Goal: Task Accomplishment & Management: Manage account settings

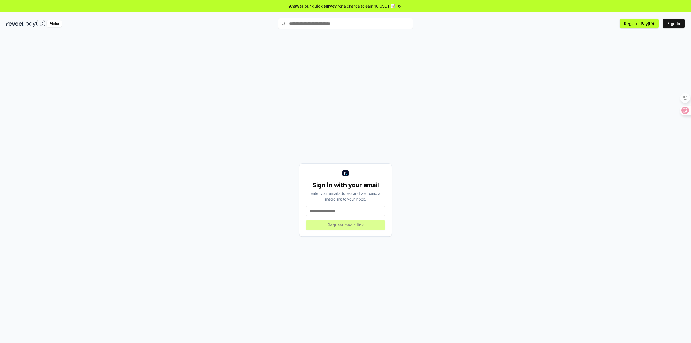
click at [329, 214] on input at bounding box center [345, 211] width 79 height 10
click at [677, 110] on icon at bounding box center [681, 111] width 8 height 8
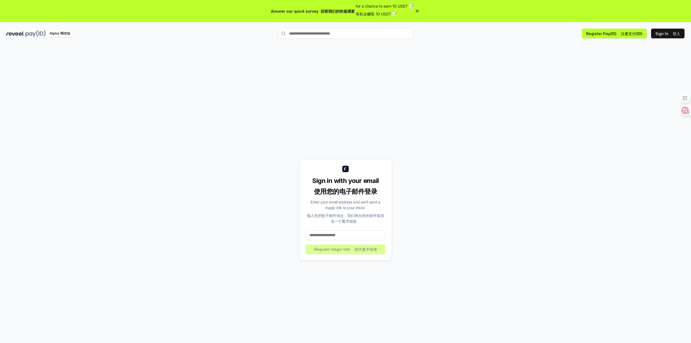
click at [373, 235] on input at bounding box center [345, 235] width 79 height 10
paste input "**********"
type input "**********"
click at [332, 251] on button "Request magic link 请求魔术链接" at bounding box center [345, 249] width 79 height 10
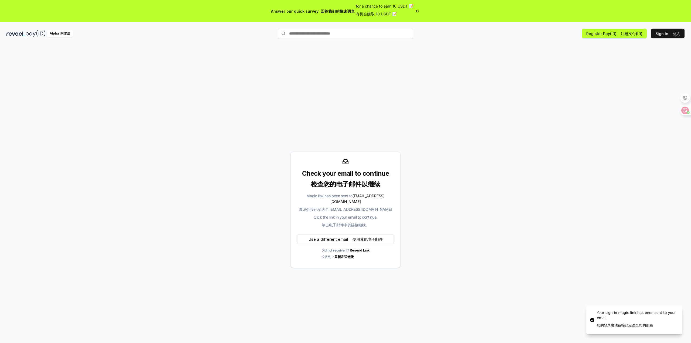
click at [343, 223] on font "单击电子邮件中的链接继续。" at bounding box center [345, 225] width 48 height 5
click at [365, 188] on font "检查您的电子邮件以继续" at bounding box center [345, 184] width 69 height 8
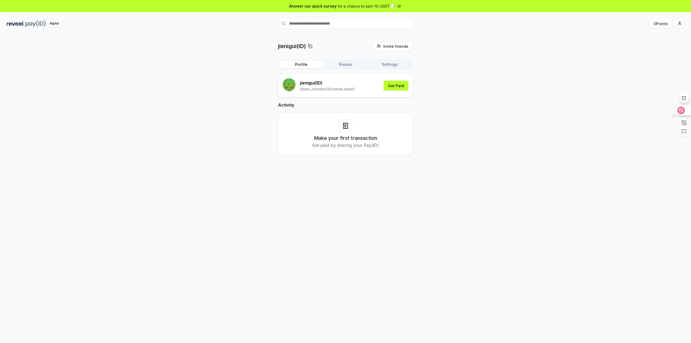
click at [682, 112] on icon at bounding box center [681, 110] width 5 height 4
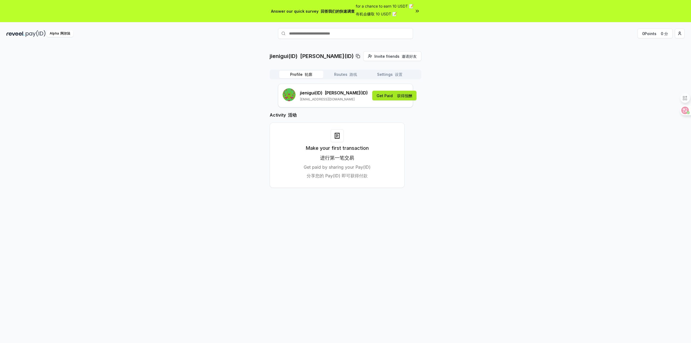
click at [395, 96] on font at bounding box center [396, 95] width 2 height 5
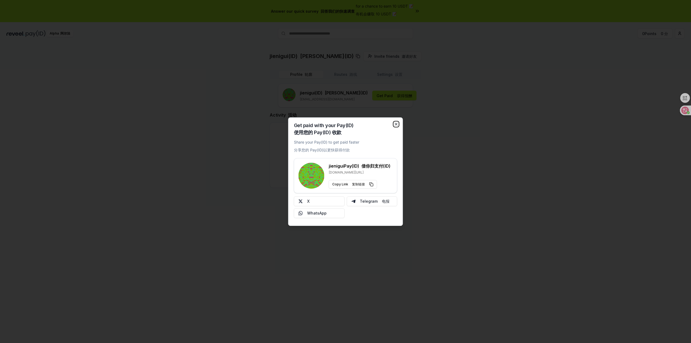
click at [395, 124] on icon "button" at bounding box center [396, 124] width 4 height 4
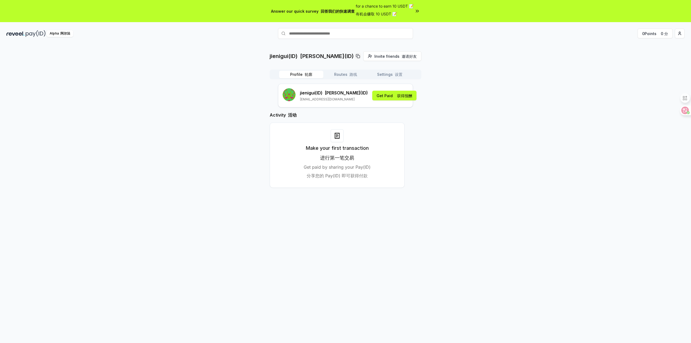
click at [350, 154] on font "进行第一笔交易" at bounding box center [337, 158] width 34 height 8
click at [344, 140] on div at bounding box center [337, 135] width 13 height 13
click at [345, 76] on button "Routes 路线" at bounding box center [345, 75] width 44 height 8
click at [301, 73] on button "Profile 轮廓" at bounding box center [301, 75] width 44 height 8
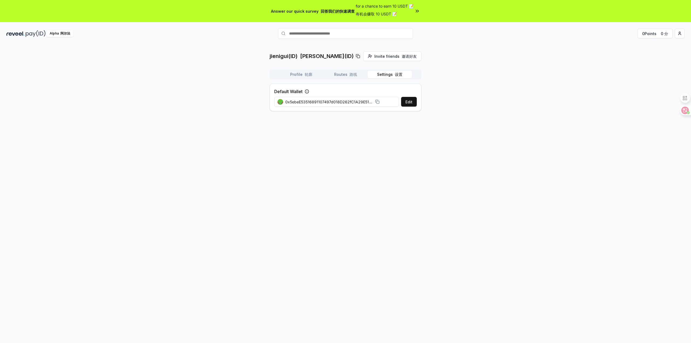
click at [380, 74] on button "Settings 设置" at bounding box center [390, 75] width 44 height 8
click at [346, 76] on button "Routes 路线" at bounding box center [345, 75] width 44 height 8
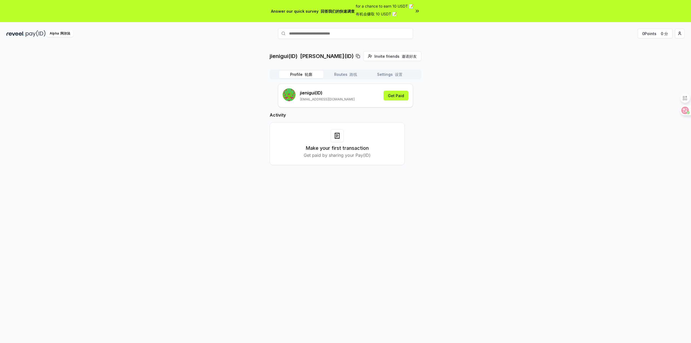
click at [311, 75] on font "轮廓" at bounding box center [309, 74] width 8 height 5
